Goal: Task Accomplishment & Management: Manage account settings

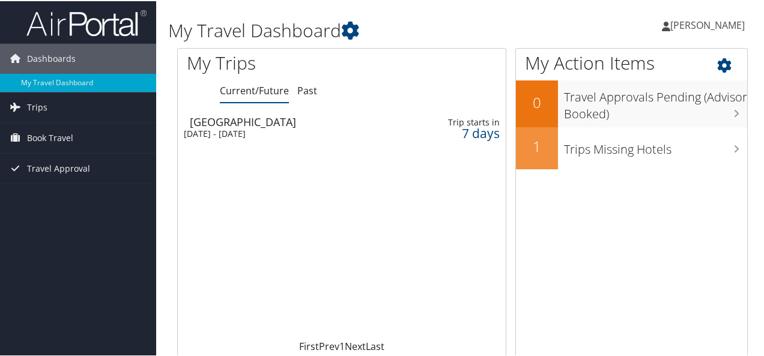
click at [718, 62] on icon at bounding box center [734, 61] width 35 height 20
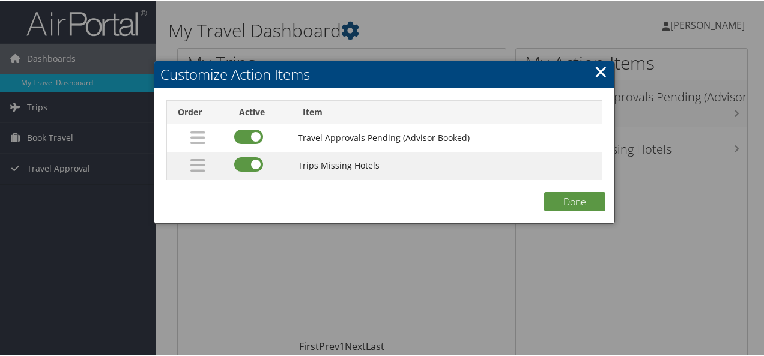
click at [594, 67] on link "×" at bounding box center [601, 70] width 14 height 24
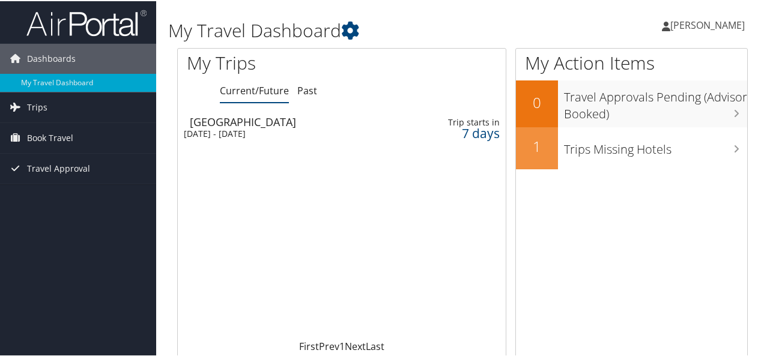
click at [670, 25] on icon at bounding box center [666, 25] width 8 height 10
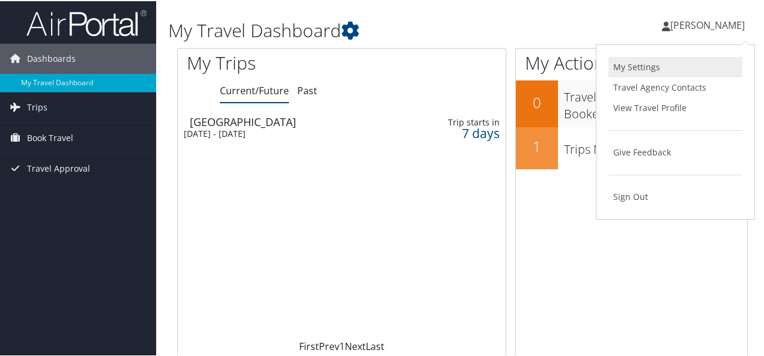
click at [641, 67] on link "My Settings" at bounding box center [675, 66] width 134 height 20
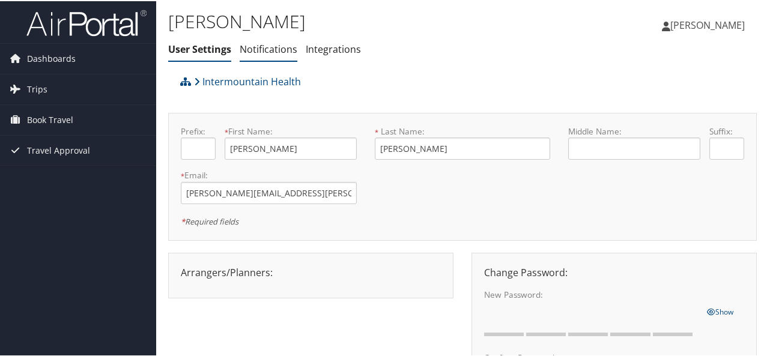
click at [271, 49] on link "Notifications" at bounding box center [269, 47] width 58 height 13
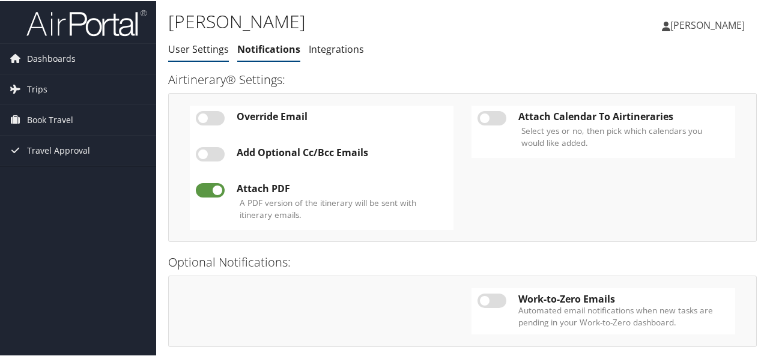
click at [197, 52] on link "User Settings" at bounding box center [198, 47] width 61 height 13
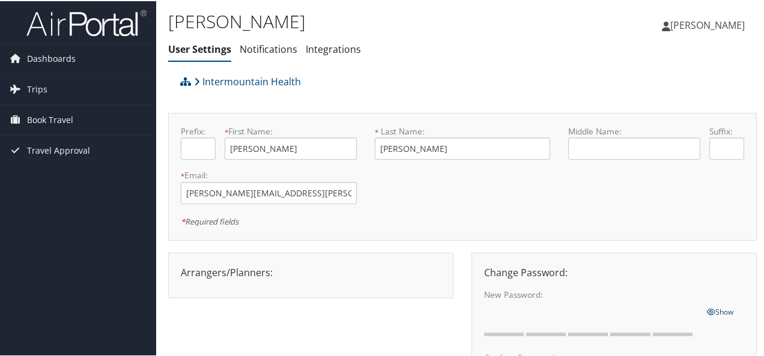
drag, startPoint x: 0, startPoint y: 0, endPoint x: 285, endPoint y: 276, distance: 396.5
click at [285, 276] on div "Arrangers/Planners: Edit Arrangers & Planners Amanda Aagard Amanda Cole Amy Lov…" at bounding box center [311, 271] width 278 height 14
click at [197, 79] on icon at bounding box center [197, 81] width 6 height 10
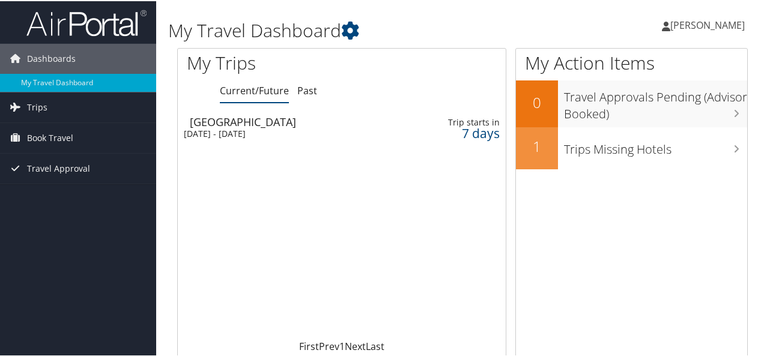
click at [670, 25] on icon at bounding box center [666, 25] width 8 height 10
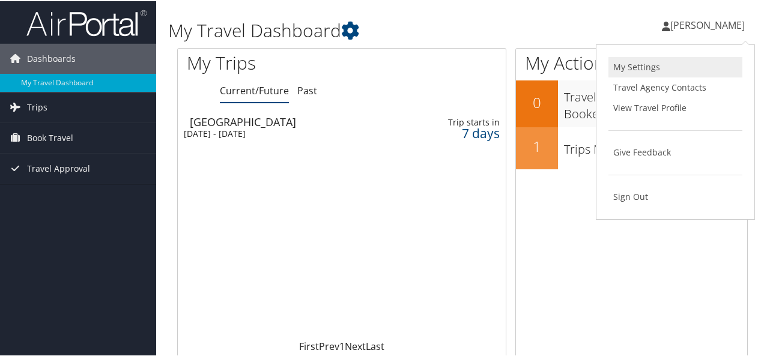
click at [639, 63] on link "My Settings" at bounding box center [675, 66] width 134 height 20
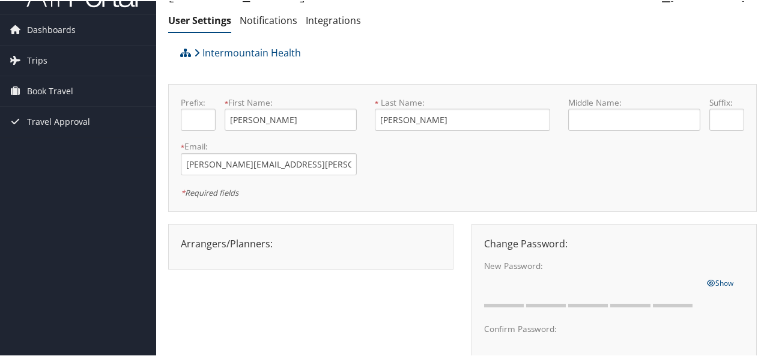
scroll to position [28, 0]
click at [240, 258] on div "Arrangers/Planners: Edit Arrangers & Planners Amanda Aagard Amanda Cole Amy Lov…" at bounding box center [310, 246] width 285 height 46
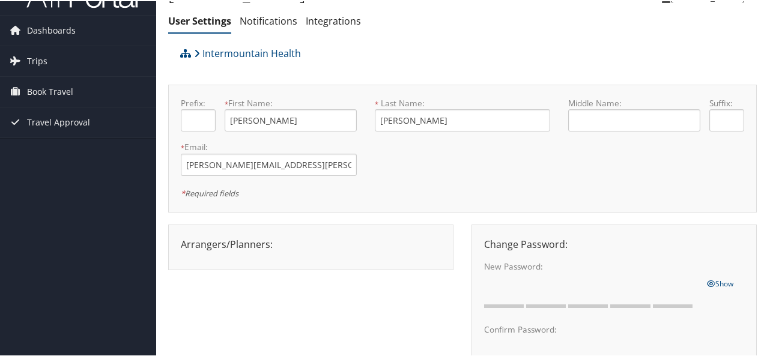
click at [217, 238] on div "Arrangers/Planners: Edit Arrangers & Planners Amanda Aagard Amanda Cole Amy Lov…" at bounding box center [311, 243] width 278 height 14
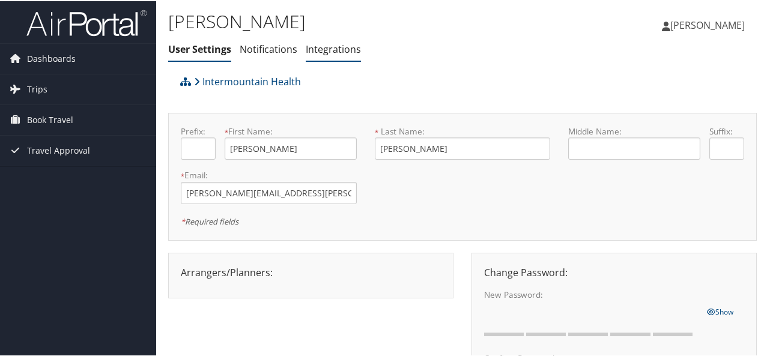
click at [342, 44] on link "Integrations" at bounding box center [333, 47] width 55 height 13
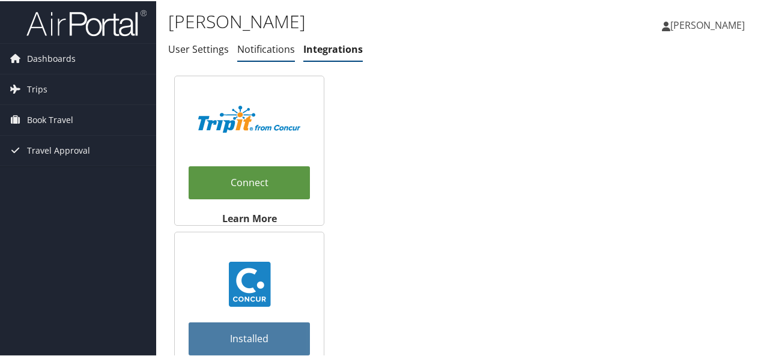
click at [253, 46] on link "Notifications" at bounding box center [266, 47] width 58 height 13
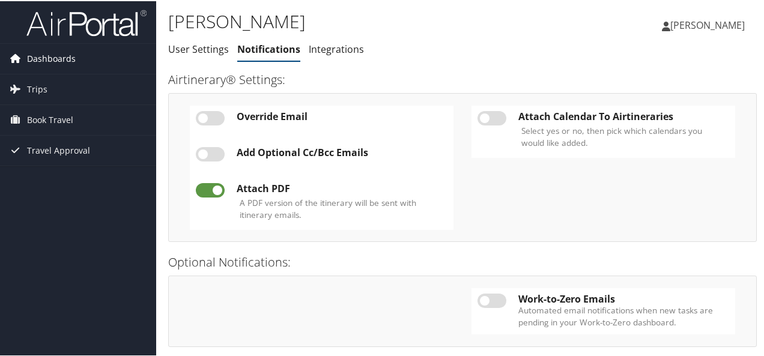
click at [64, 59] on span "Dashboards" at bounding box center [51, 58] width 49 height 30
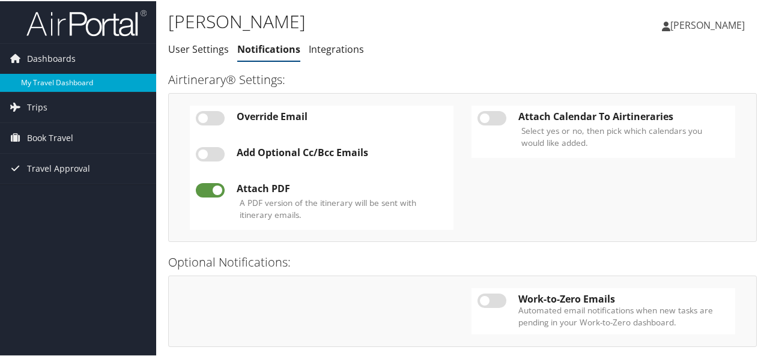
click at [68, 79] on link "My Travel Dashboard" at bounding box center [78, 82] width 156 height 18
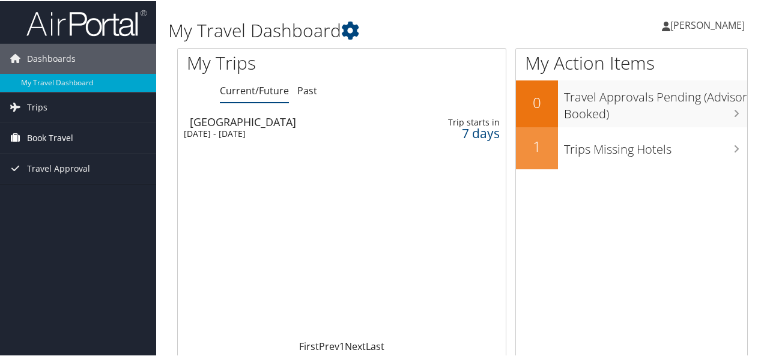
click at [52, 135] on span "Book Travel" at bounding box center [50, 137] width 46 height 30
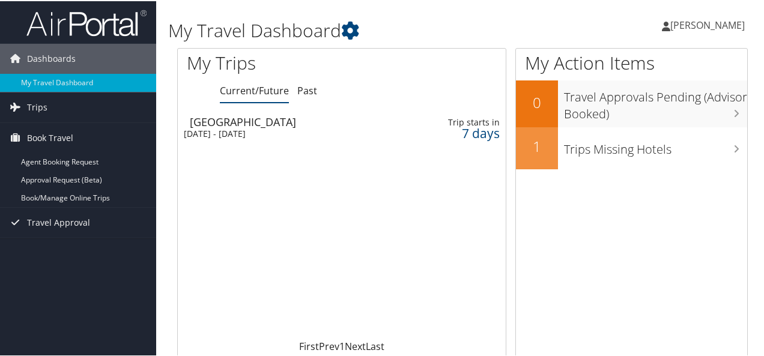
click at [238, 131] on div "[DATE] - [DATE]" at bounding box center [285, 132] width 202 height 11
